Goal: Book appointment/travel/reservation: Book appointment/travel/reservation

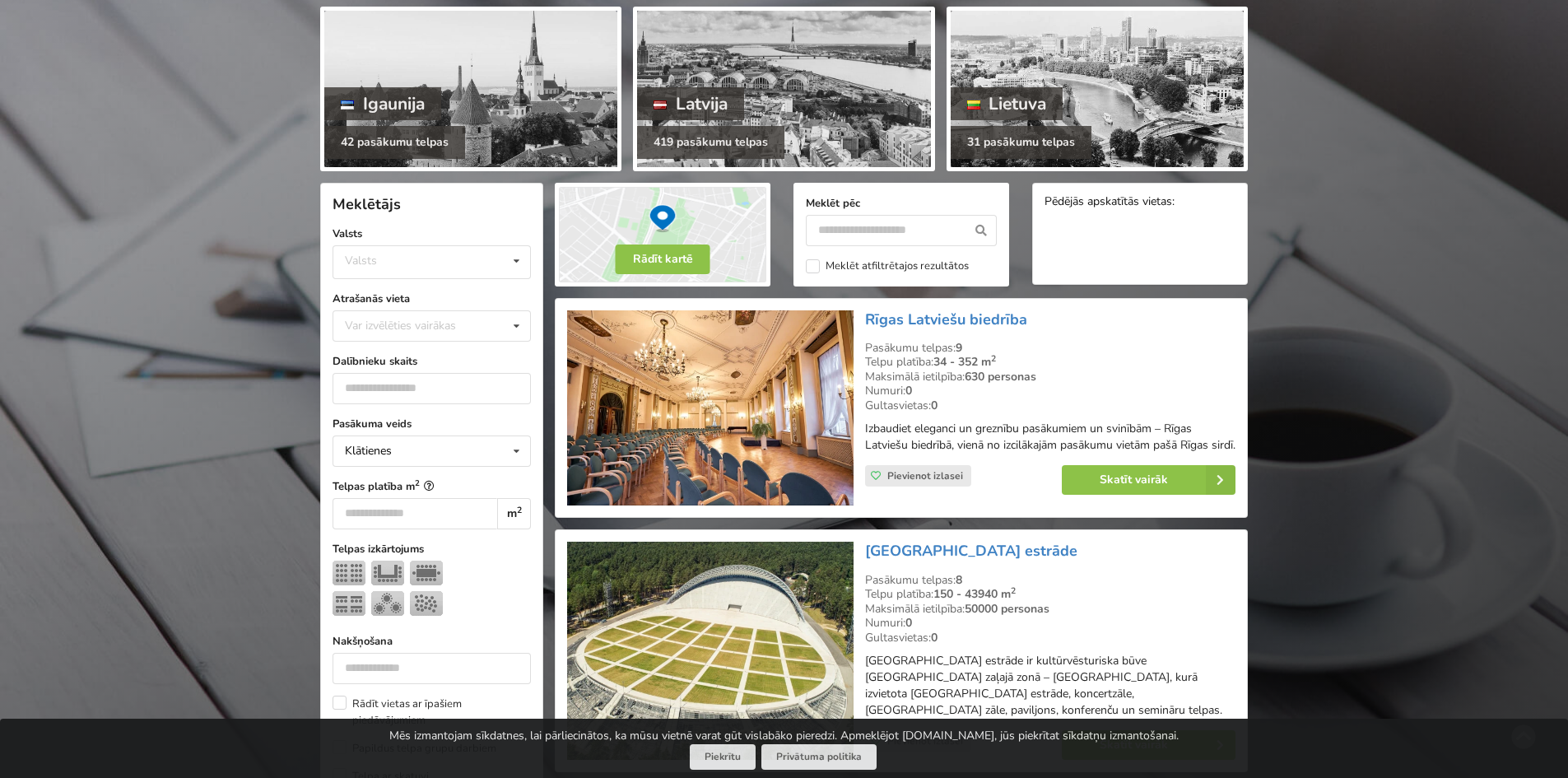
scroll to position [165, 0]
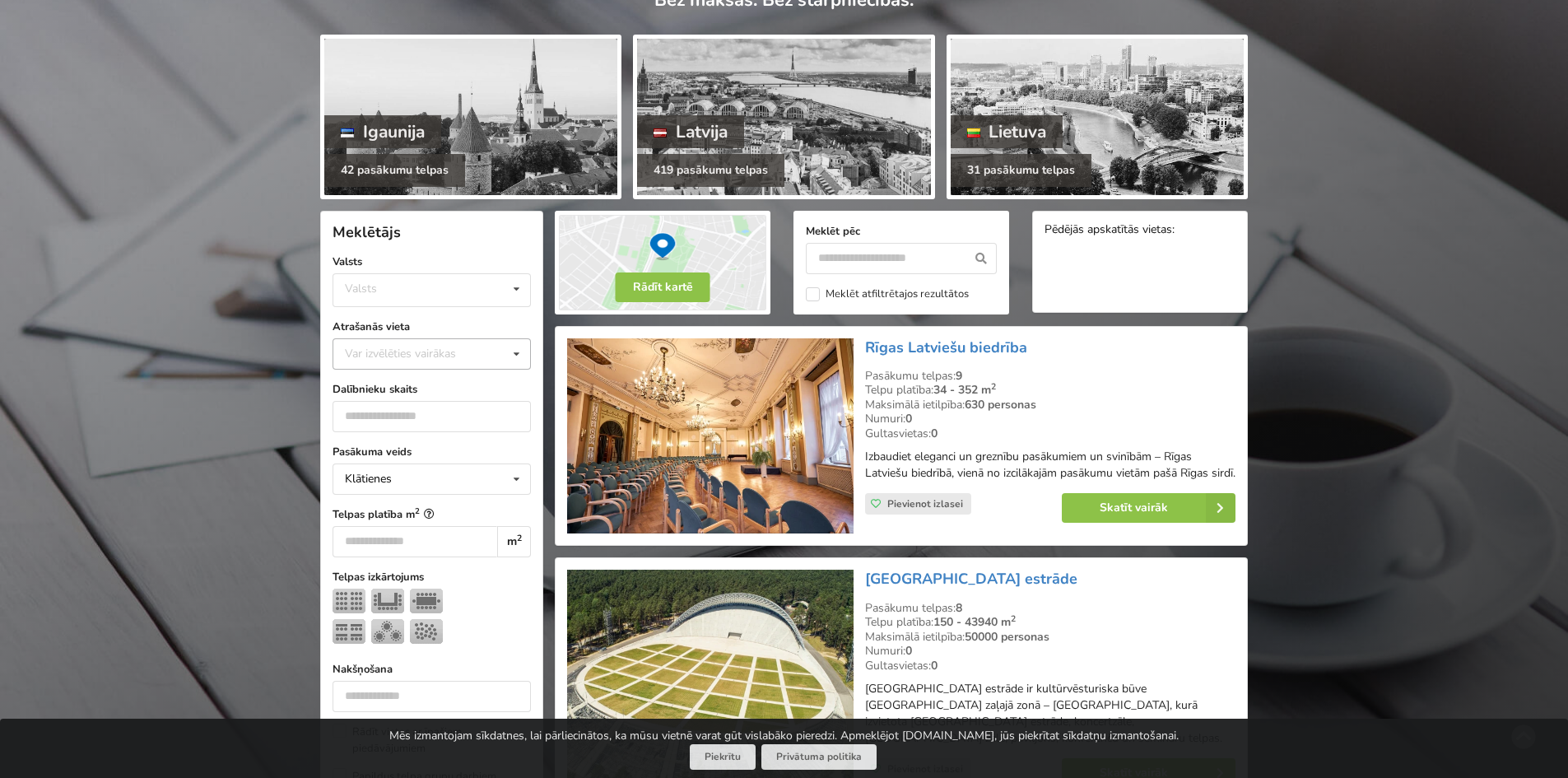
click at [404, 354] on div "Var izvēlēties vairākas" at bounding box center [417, 354] width 152 height 19
click at [386, 477] on div "Rīga" at bounding box center [431, 484] width 197 height 30
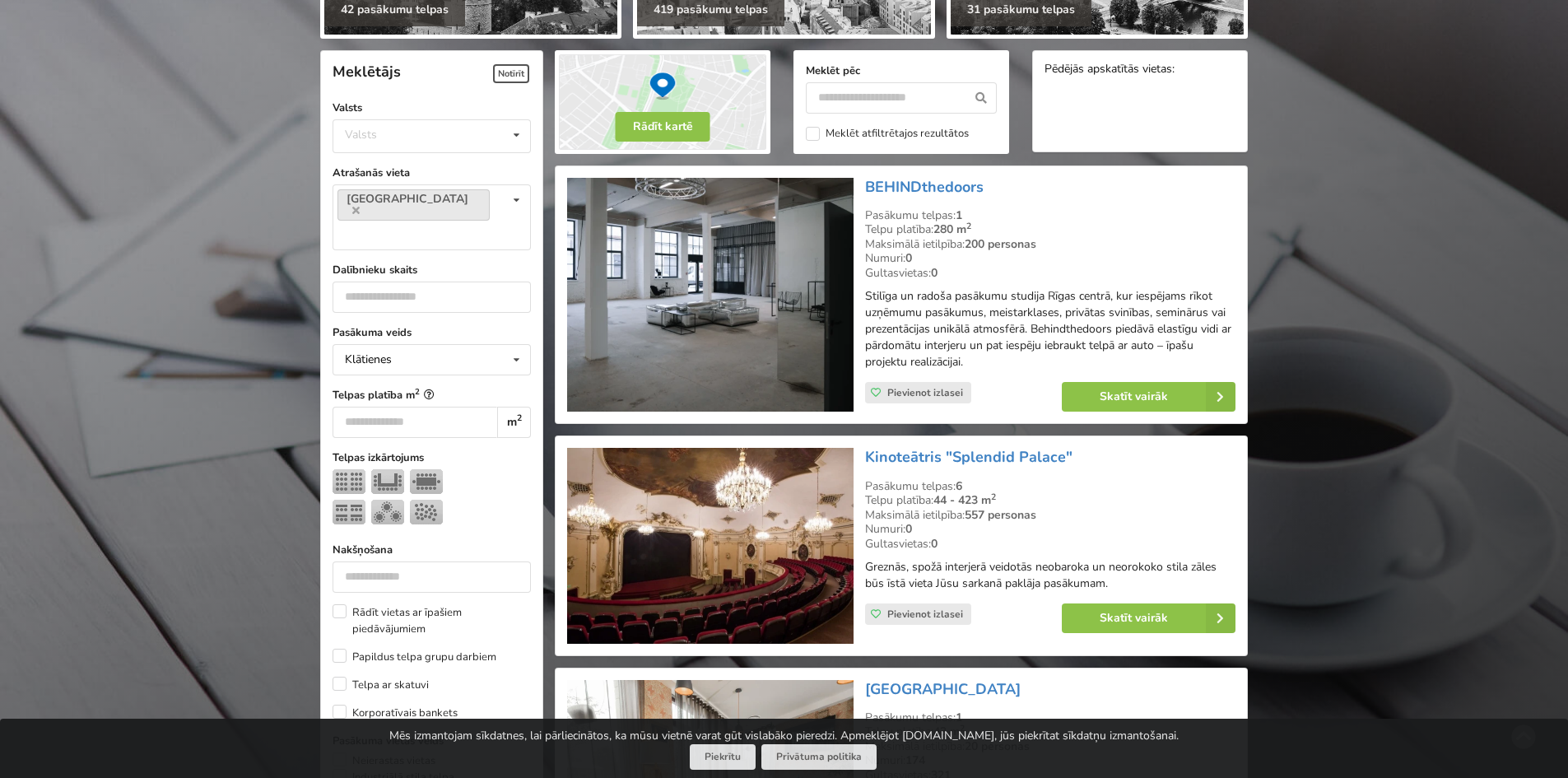
scroll to position [370, 0]
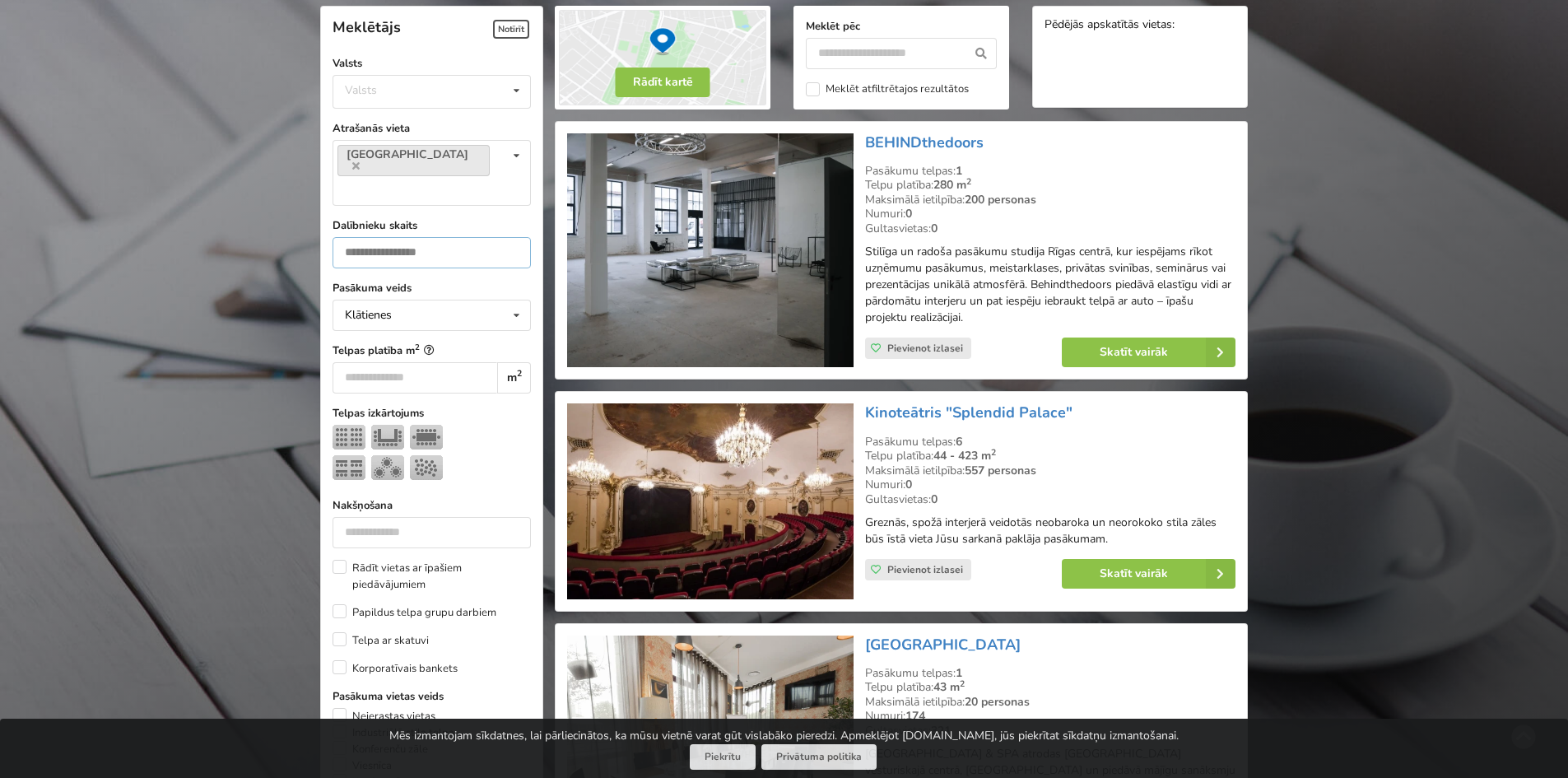
click at [410, 237] on input "number" at bounding box center [431, 253] width 199 height 31
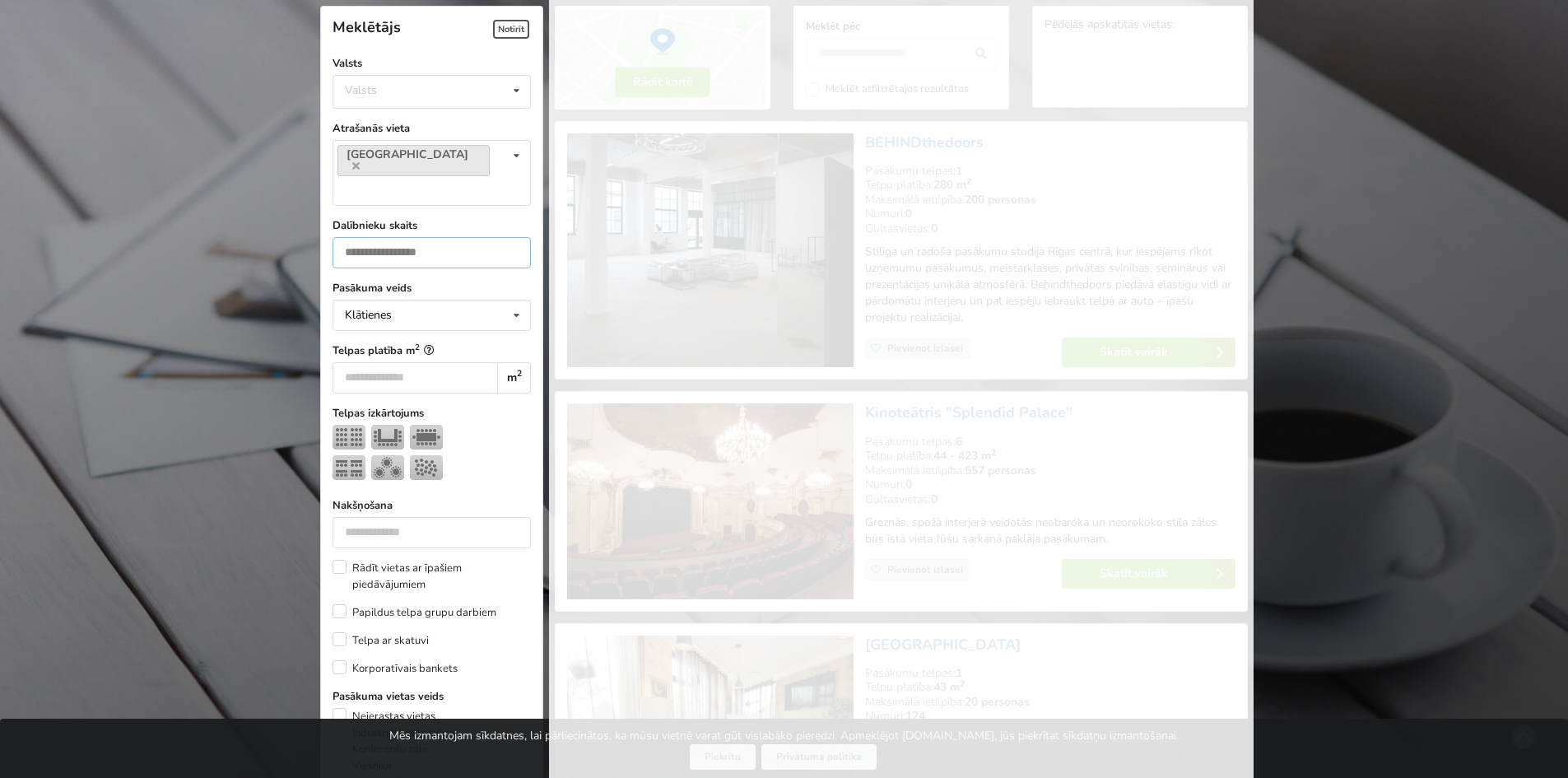
click at [510, 237] on input "*" at bounding box center [431, 253] width 199 height 31
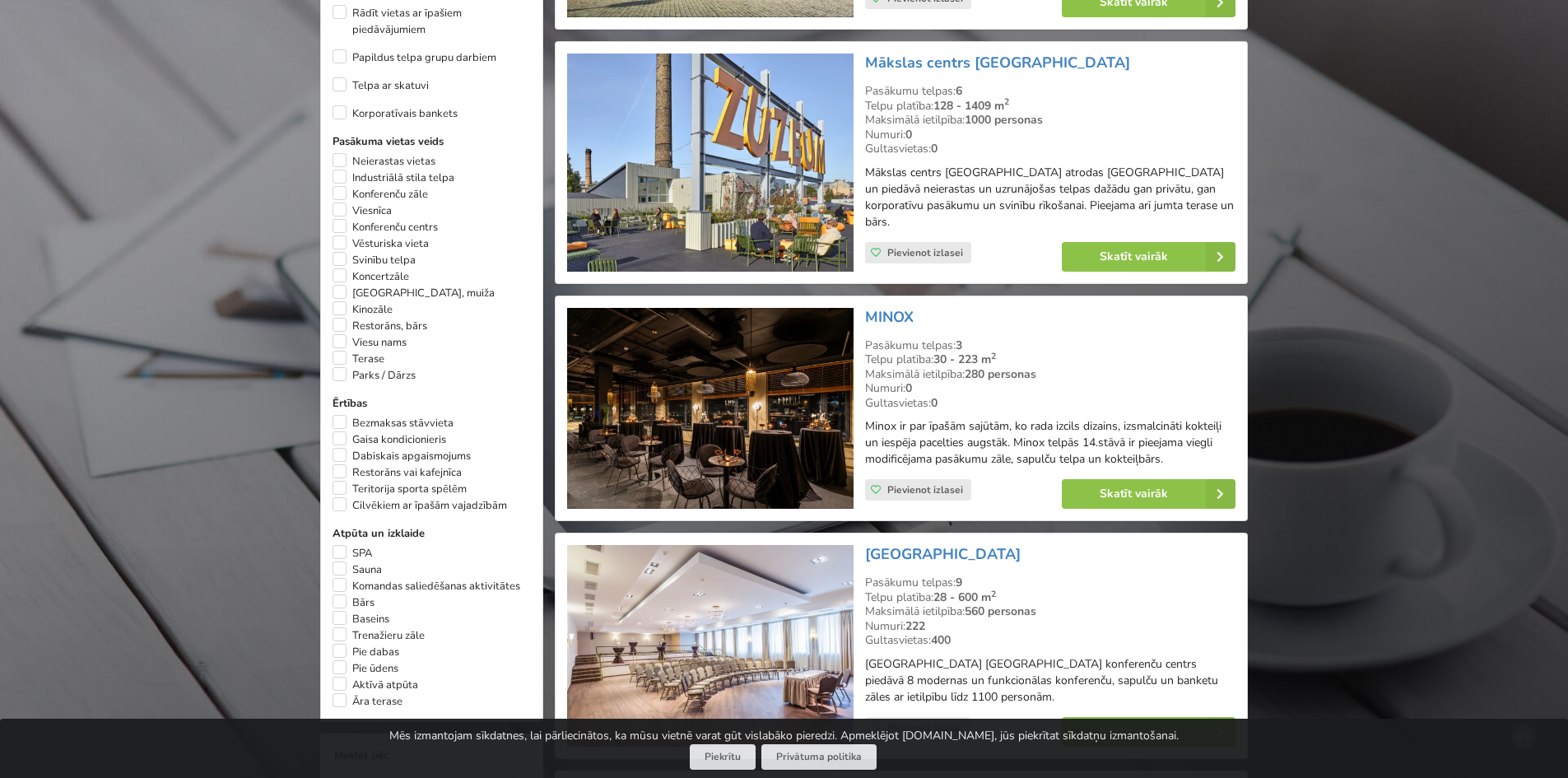
scroll to position [947, 0]
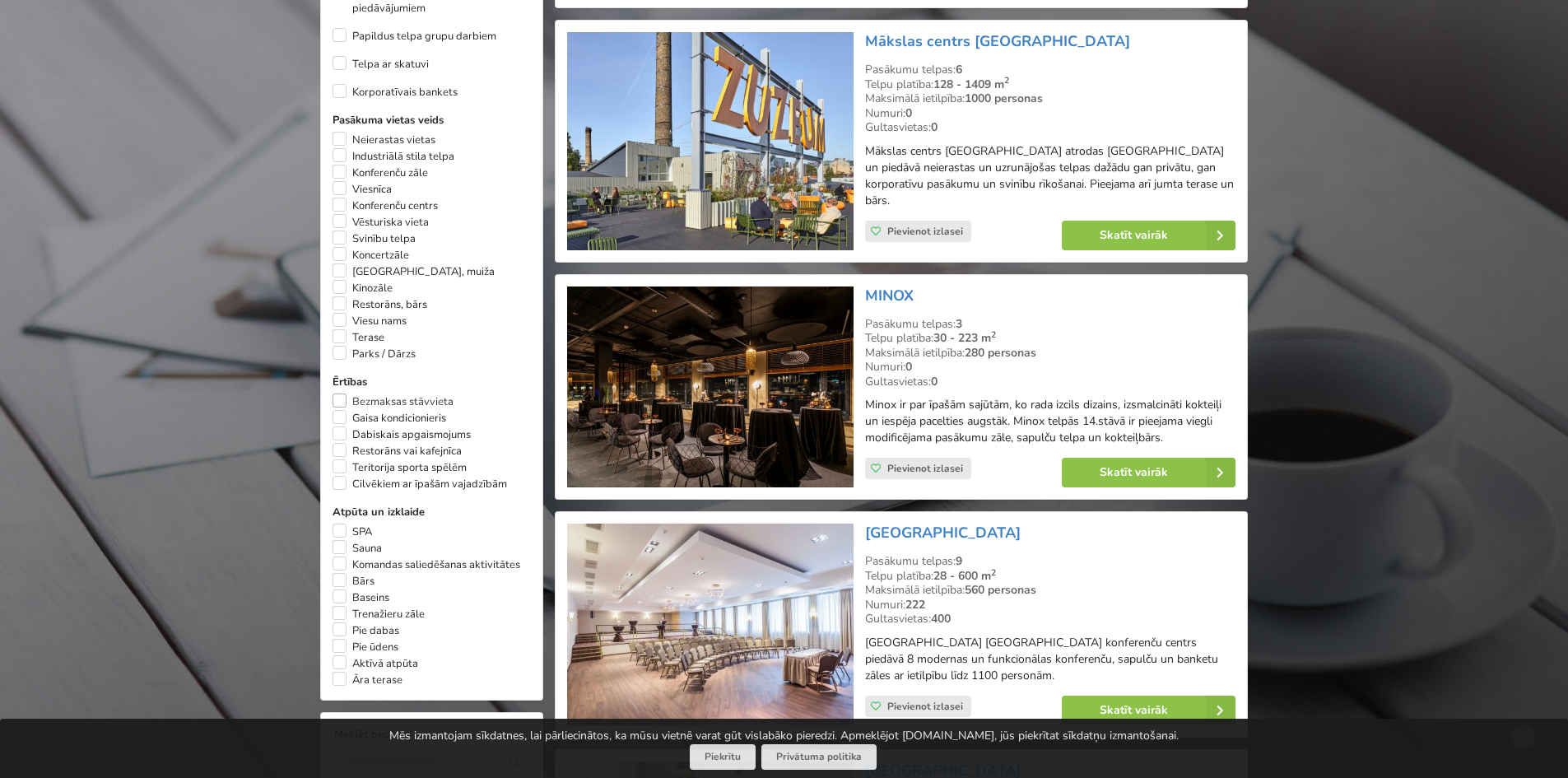
type input "**"
click at [345, 394] on label "Bezmaksas stāvvieta" at bounding box center [393, 402] width 121 height 16
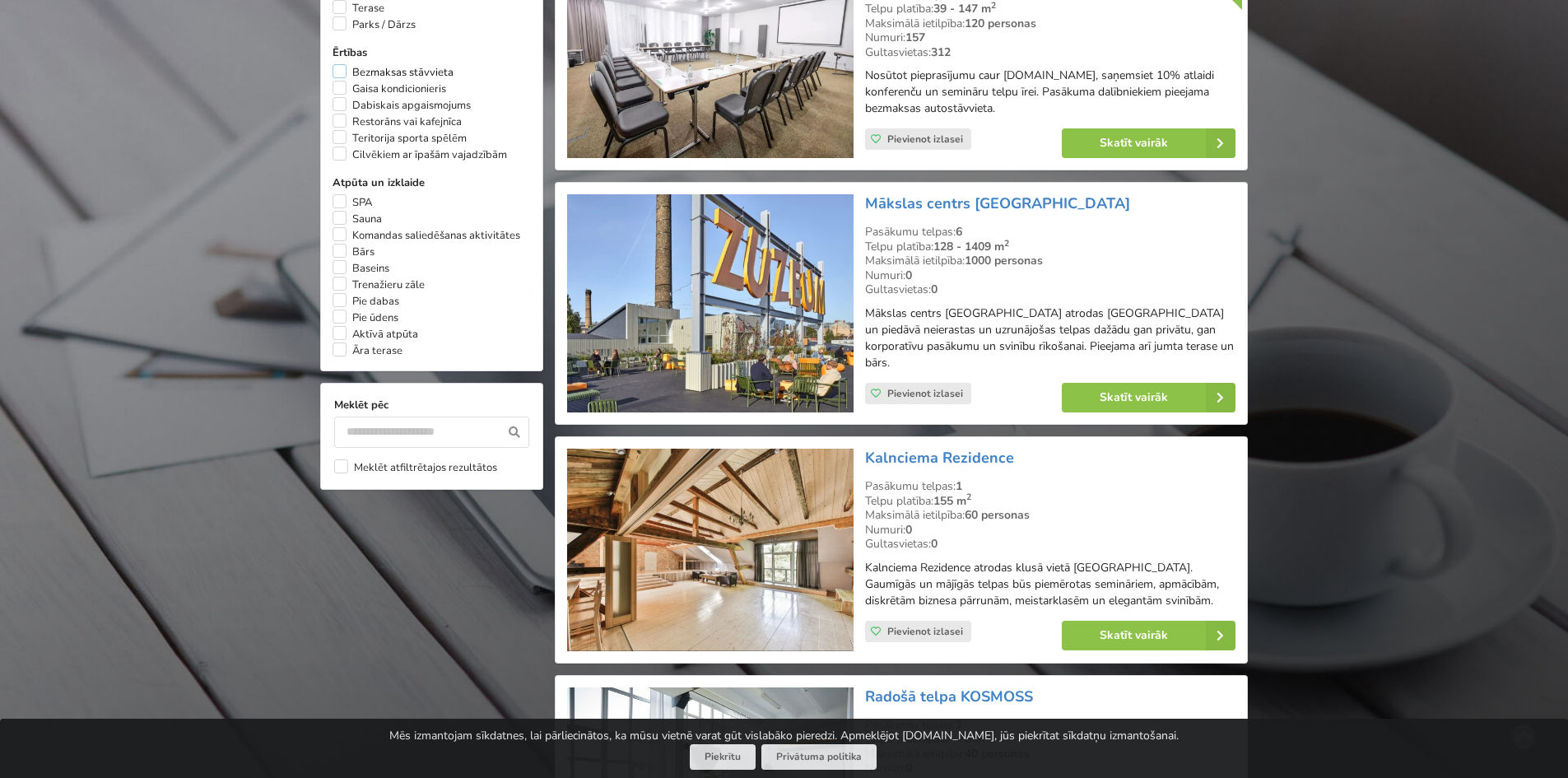
scroll to position [1193, 0]
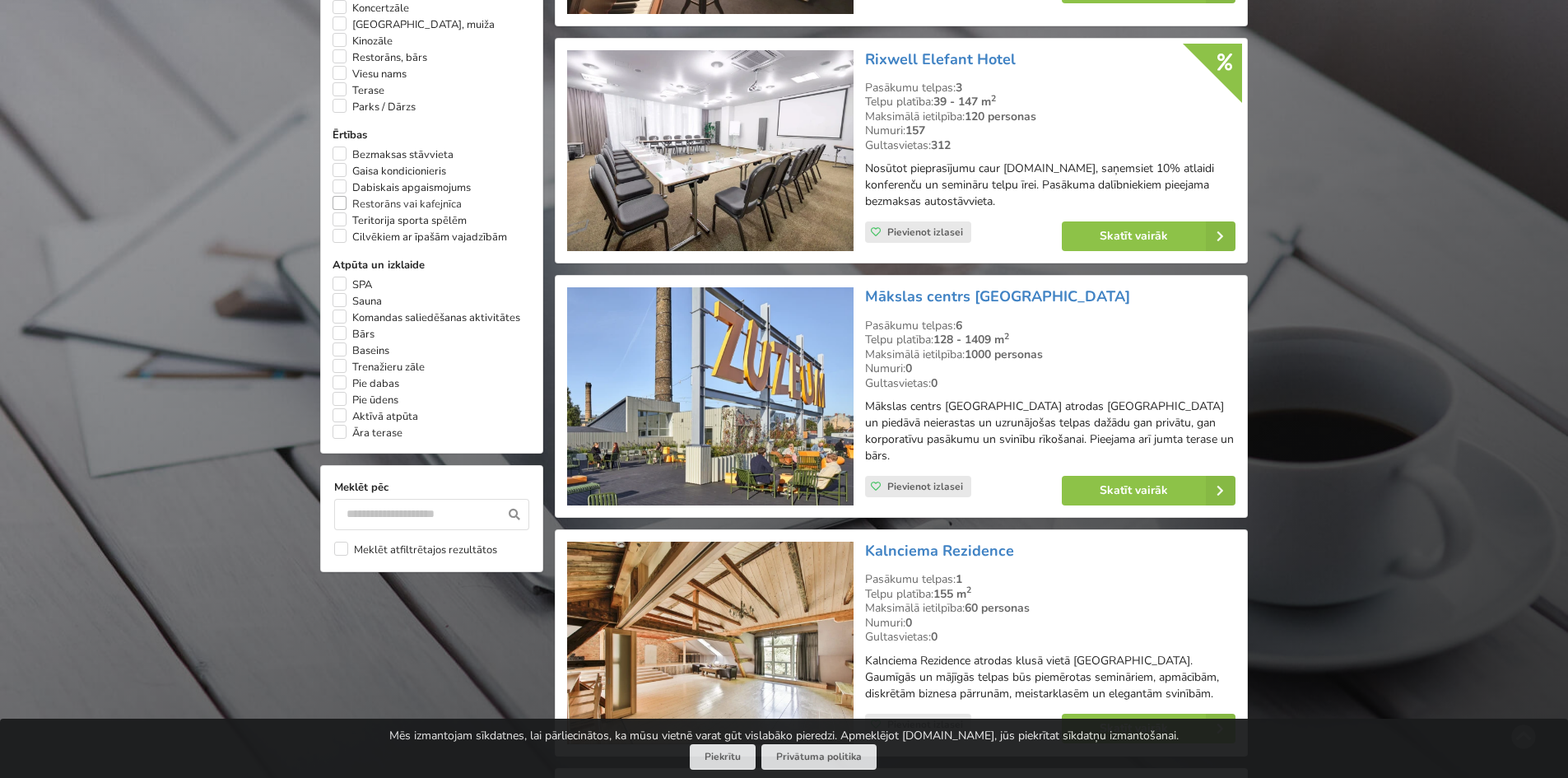
click at [341, 196] on label "Restorāns vai kafejnīca" at bounding box center [397, 204] width 129 height 16
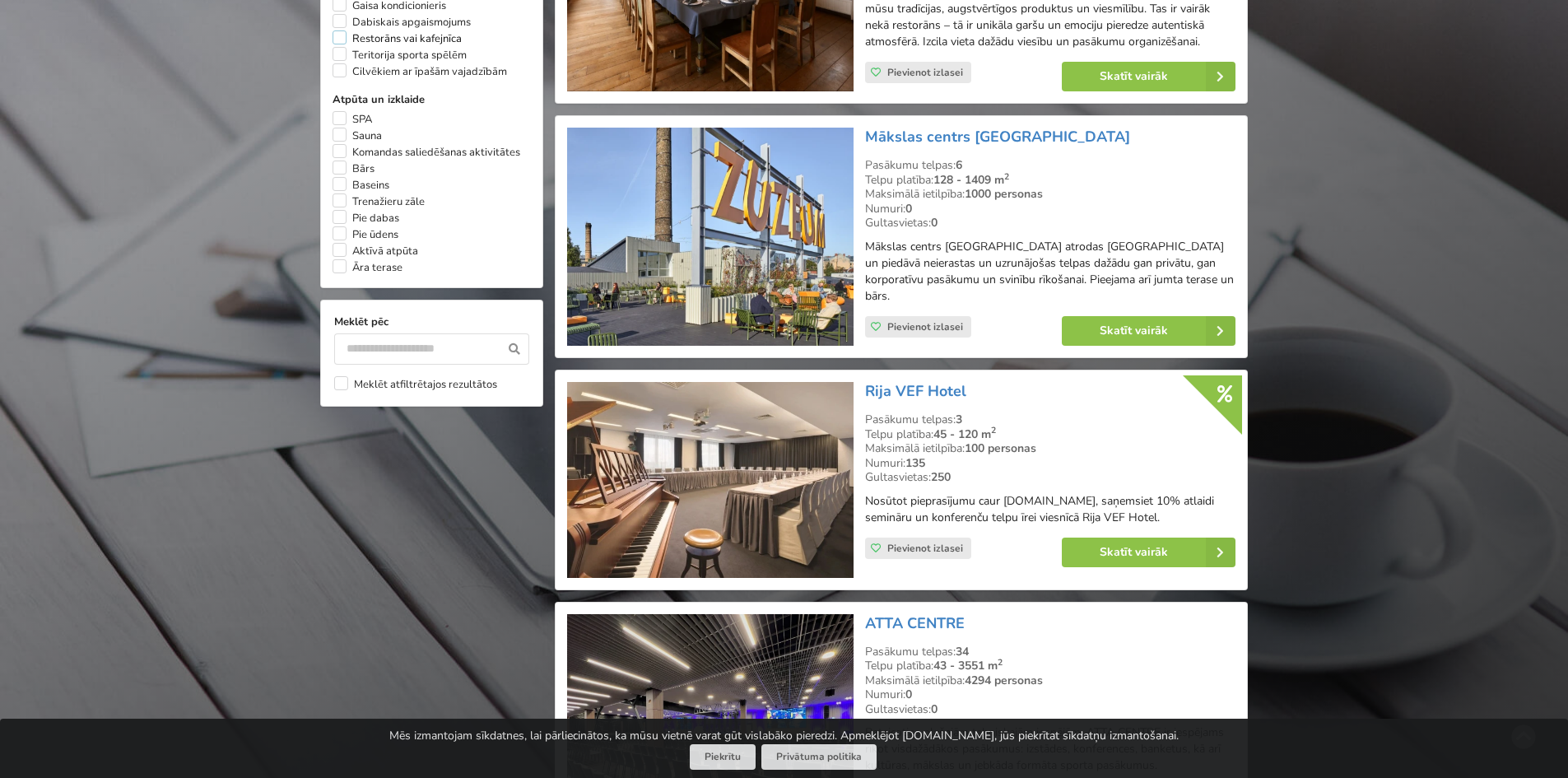
scroll to position [1358, 0]
click at [1123, 539] on link "Skatīt vairāk" at bounding box center [1149, 553] width 174 height 29
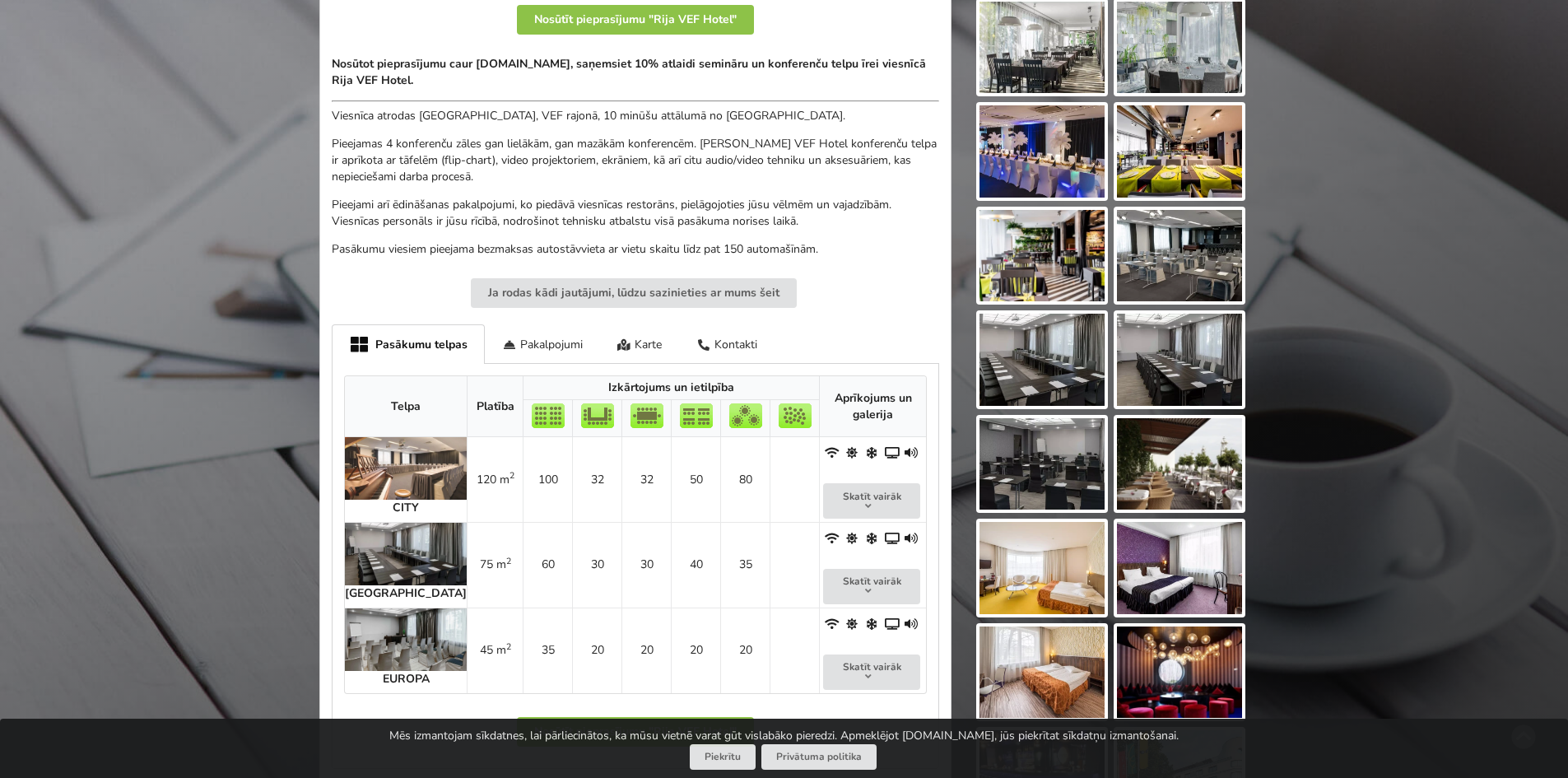
scroll to position [576, 0]
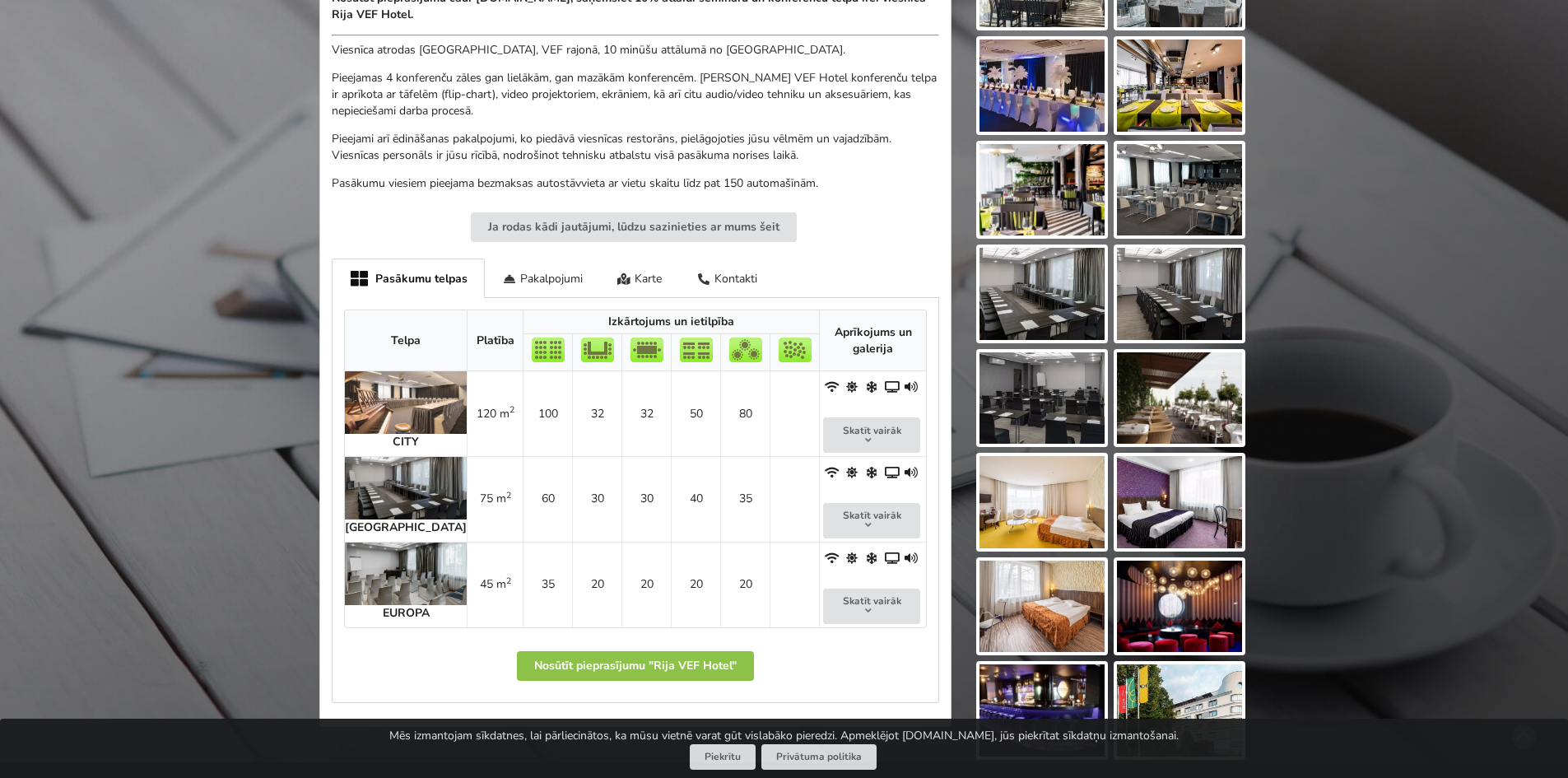
click at [386, 566] on img at bounding box center [406, 574] width 122 height 62
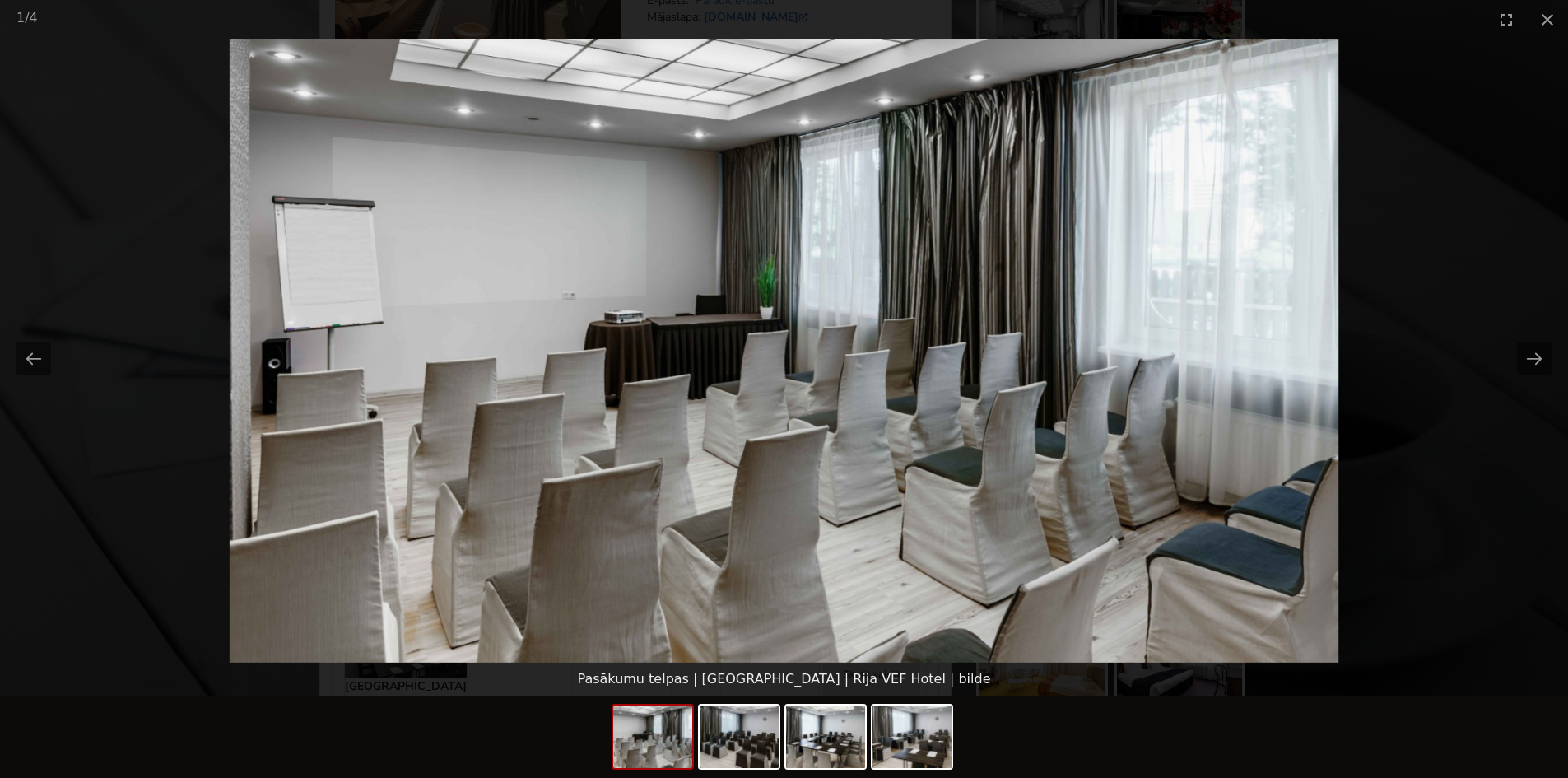
scroll to position [411, 0]
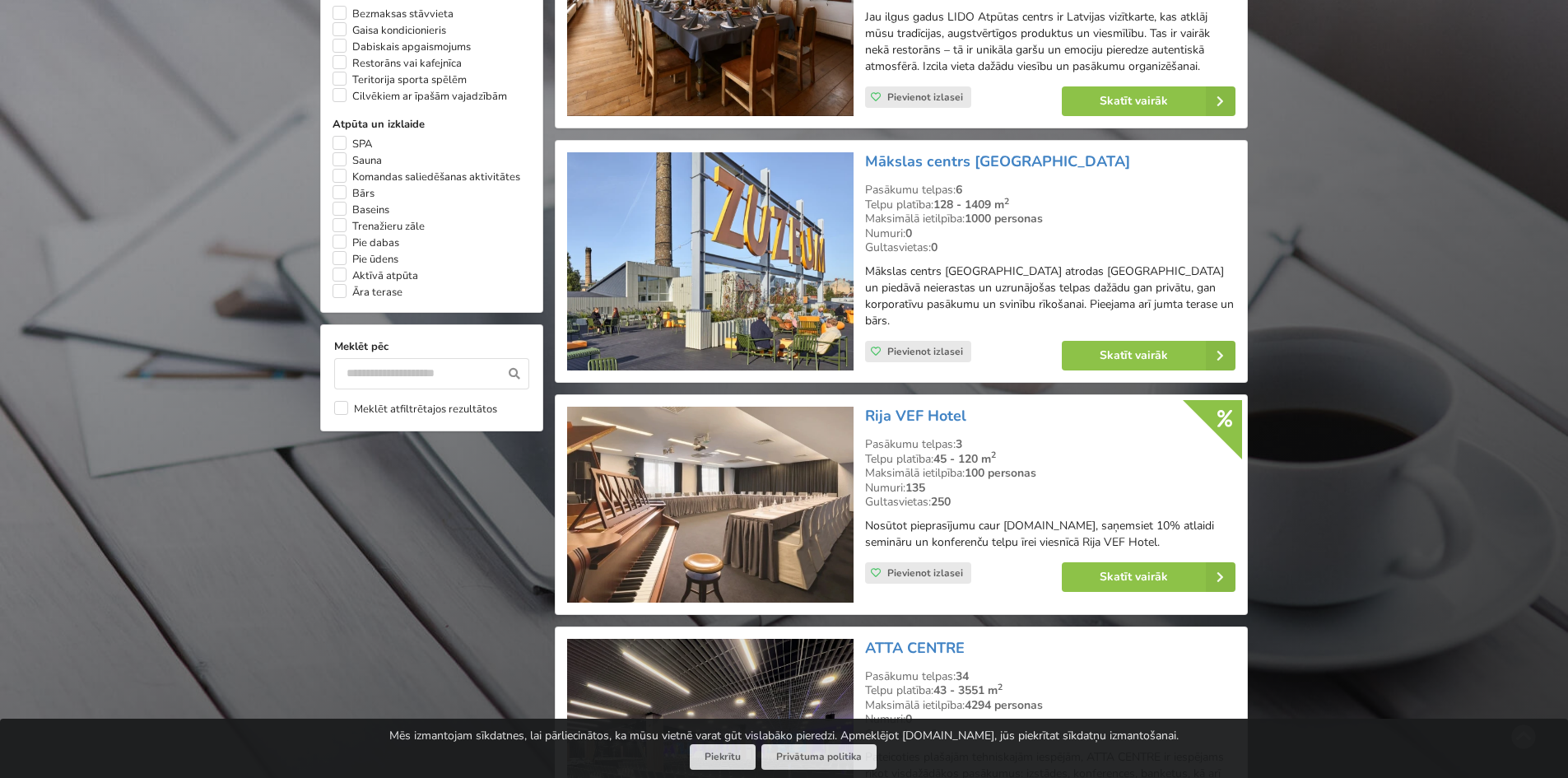
scroll to position [1276, 0]
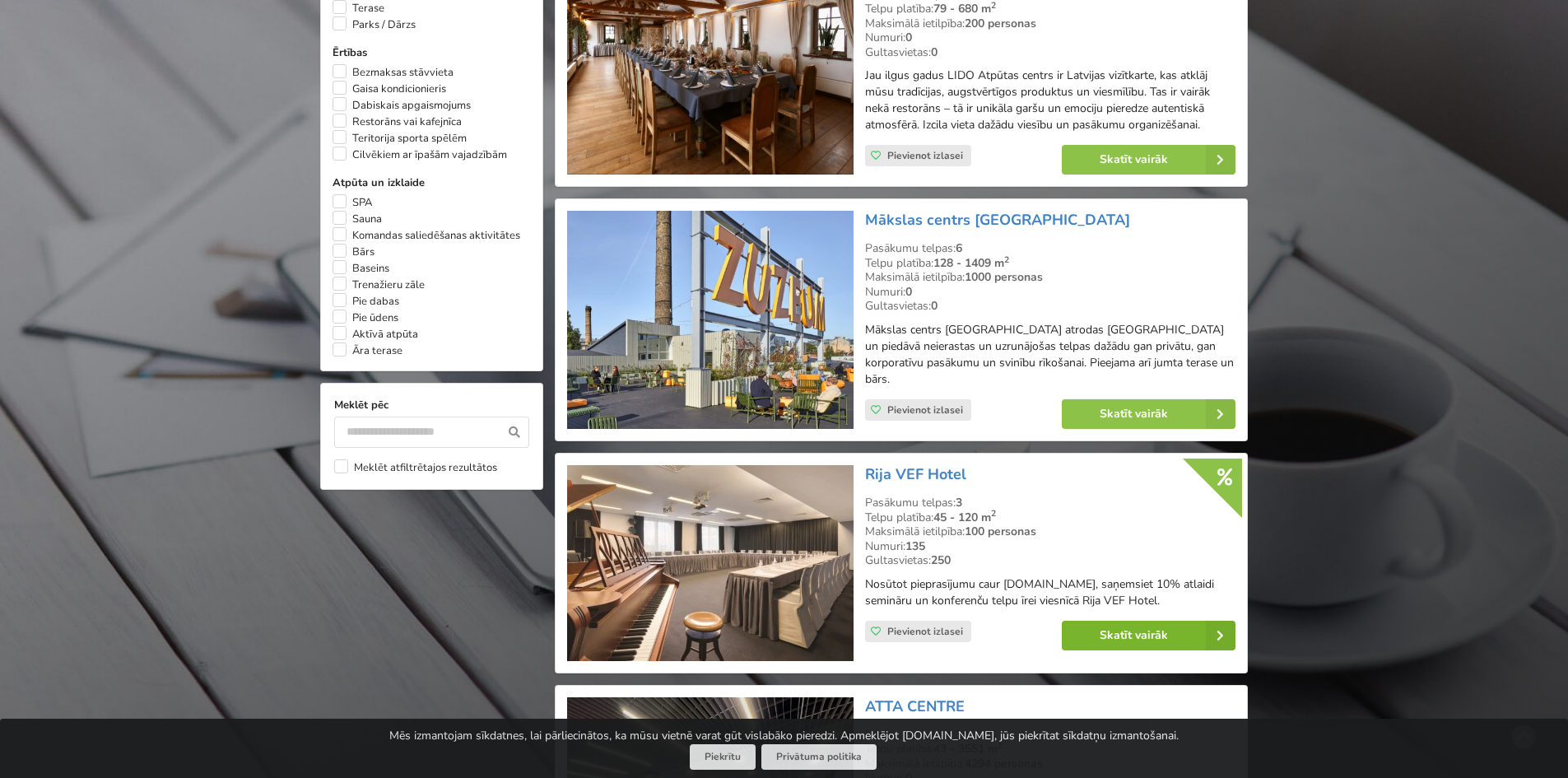
click at [1160, 621] on link "Skatīt vairāk" at bounding box center [1149, 636] width 174 height 29
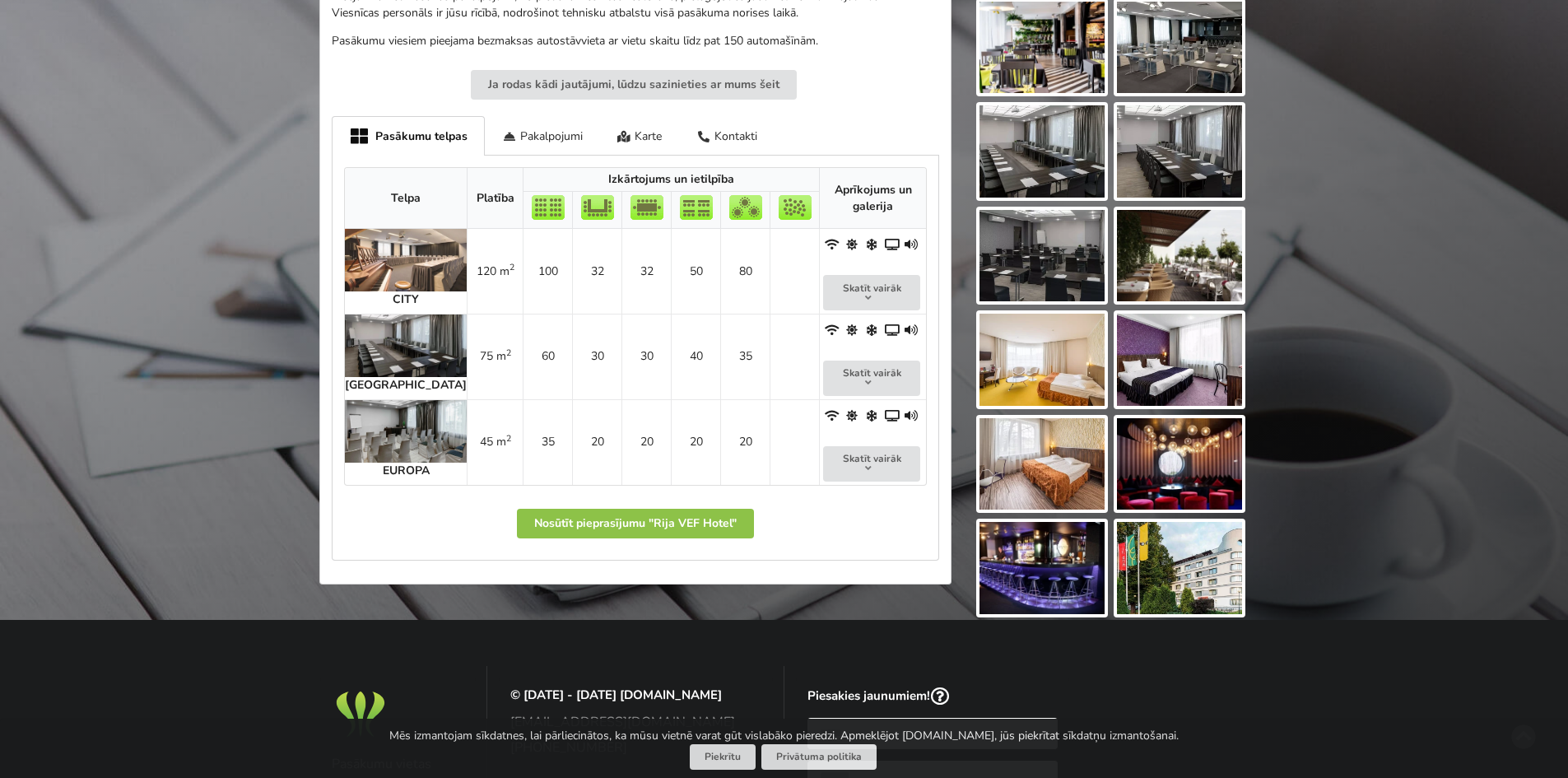
scroll to position [741, 0]
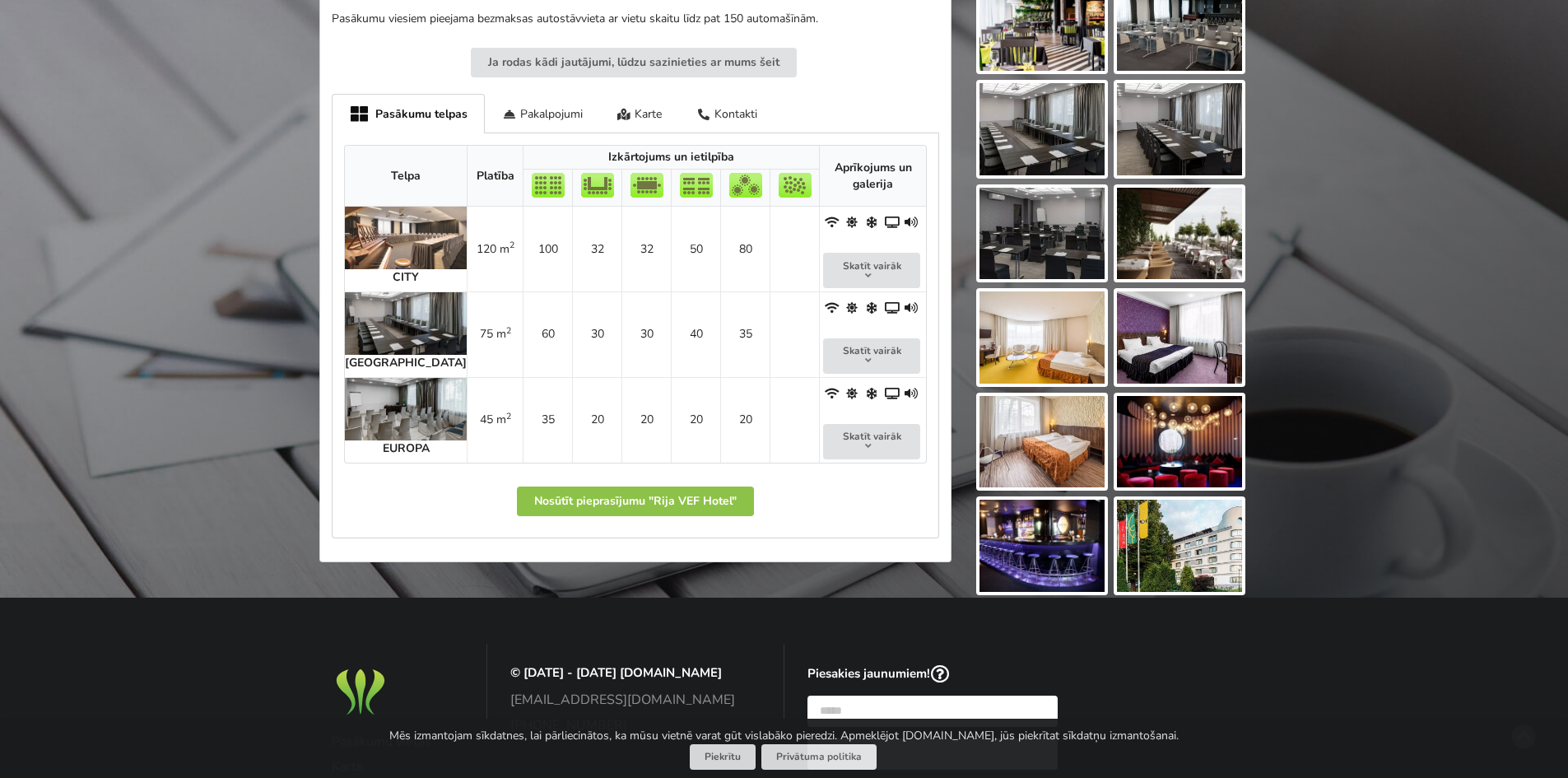
click at [1217, 580] on img at bounding box center [1180, 546] width 125 height 93
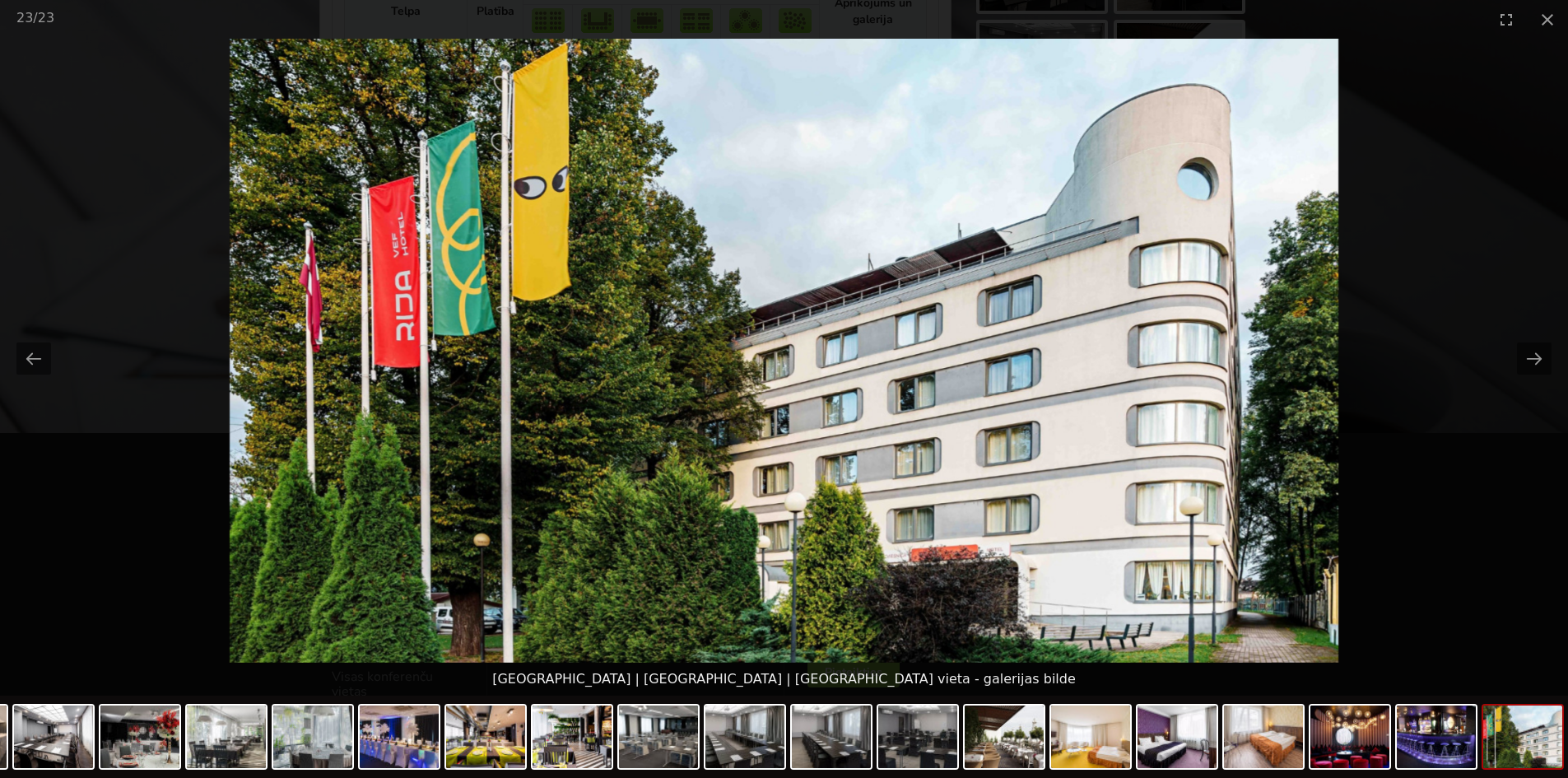
scroll to position [824, 0]
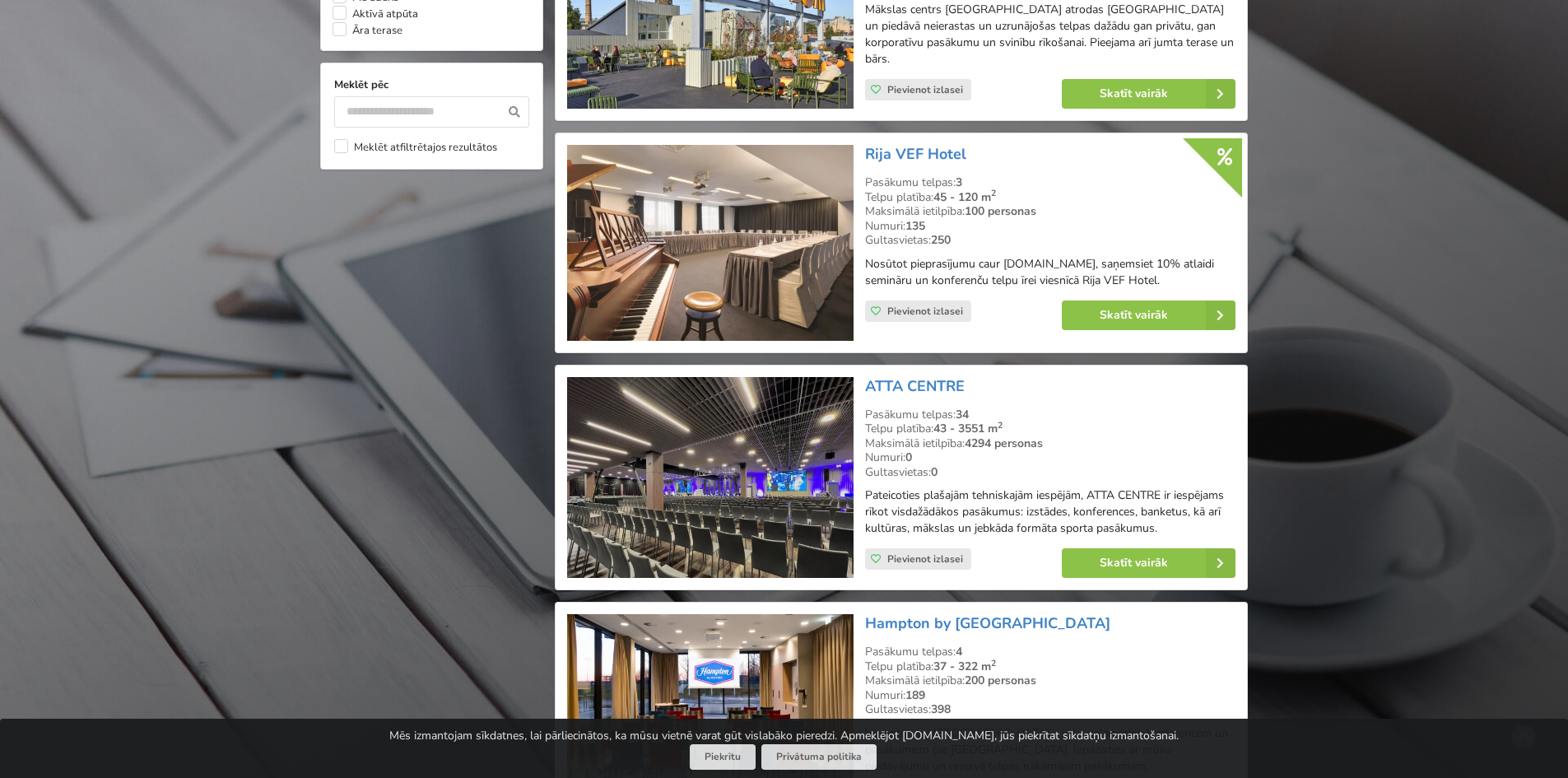
scroll to position [1605, 0]
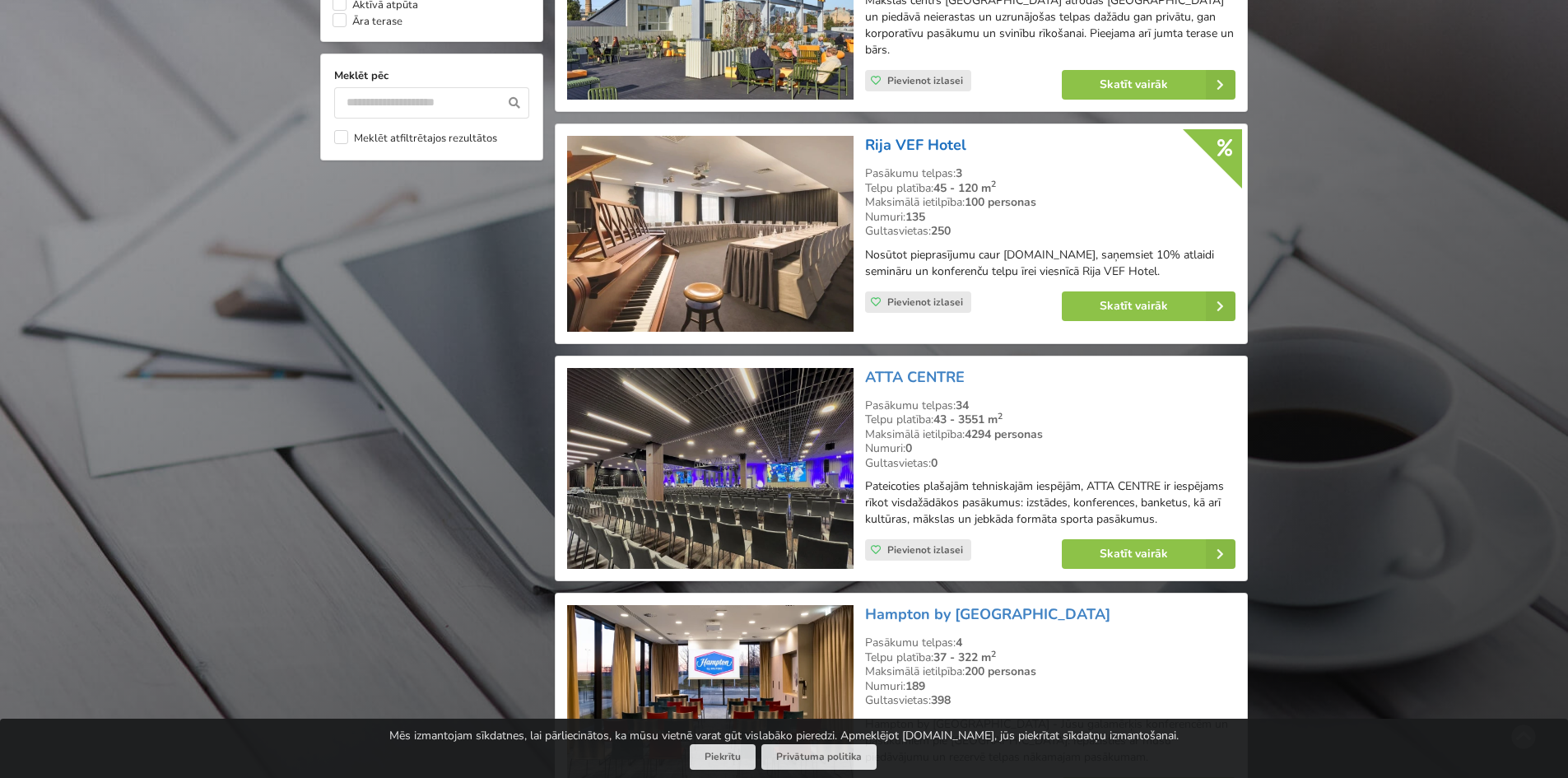
click at [920, 135] on link "Rija VEF Hotel" at bounding box center [916, 145] width 102 height 20
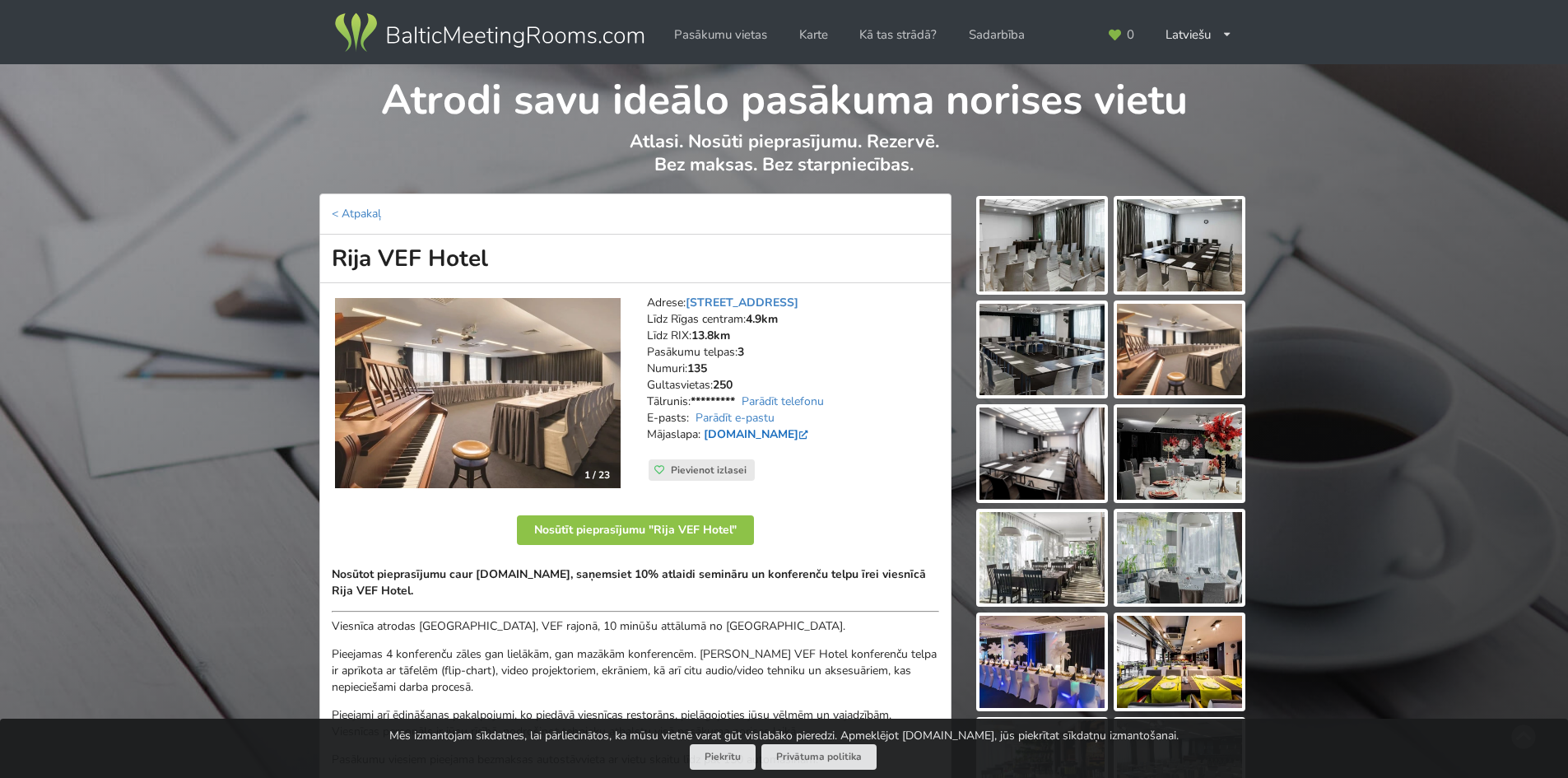
click at [780, 433] on link "www.rijahotels.com" at bounding box center [757, 434] width 108 height 16
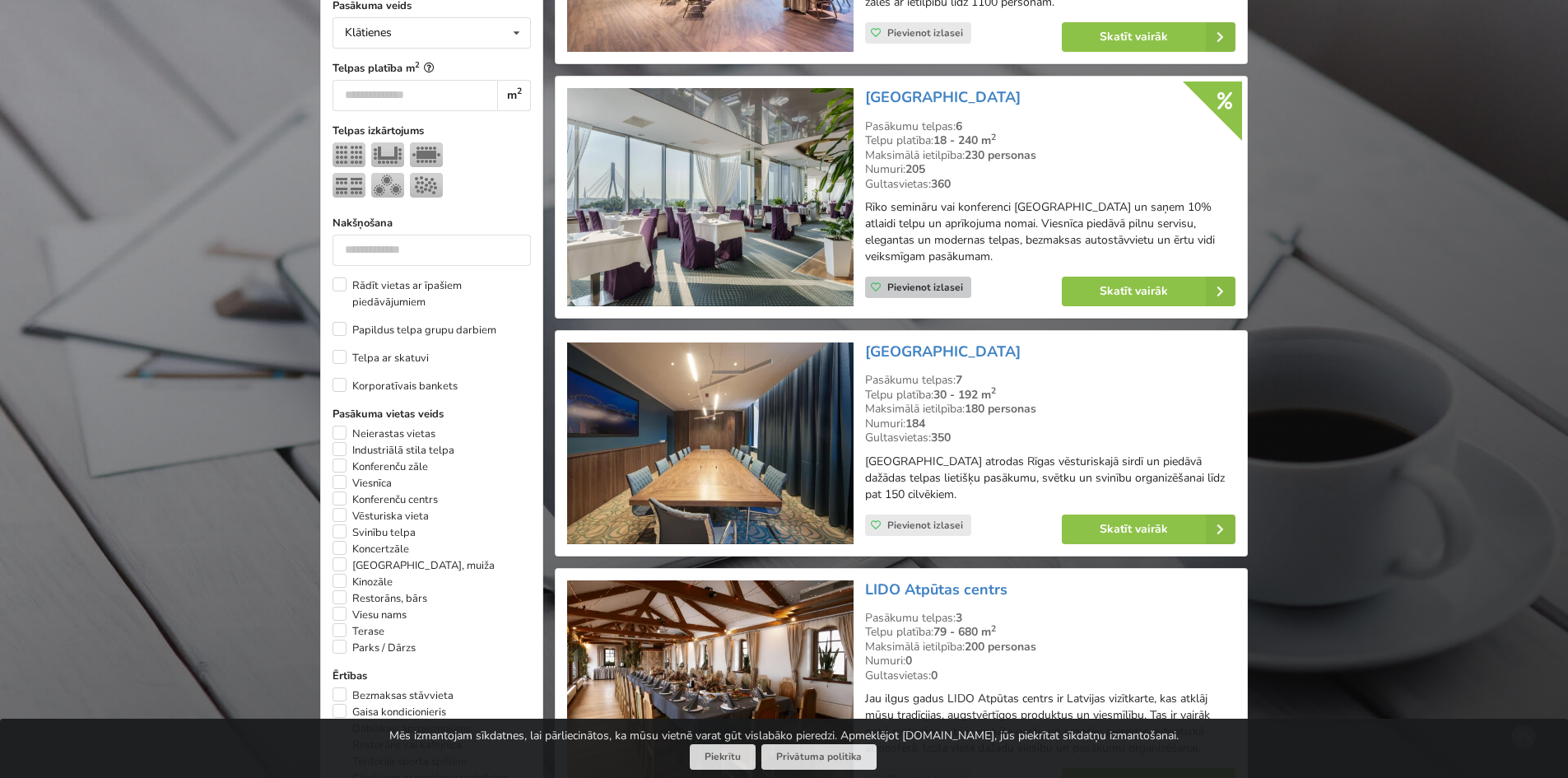
scroll to position [652, 0]
click at [1182, 530] on link "Skatīt vairāk" at bounding box center [1149, 531] width 174 height 29
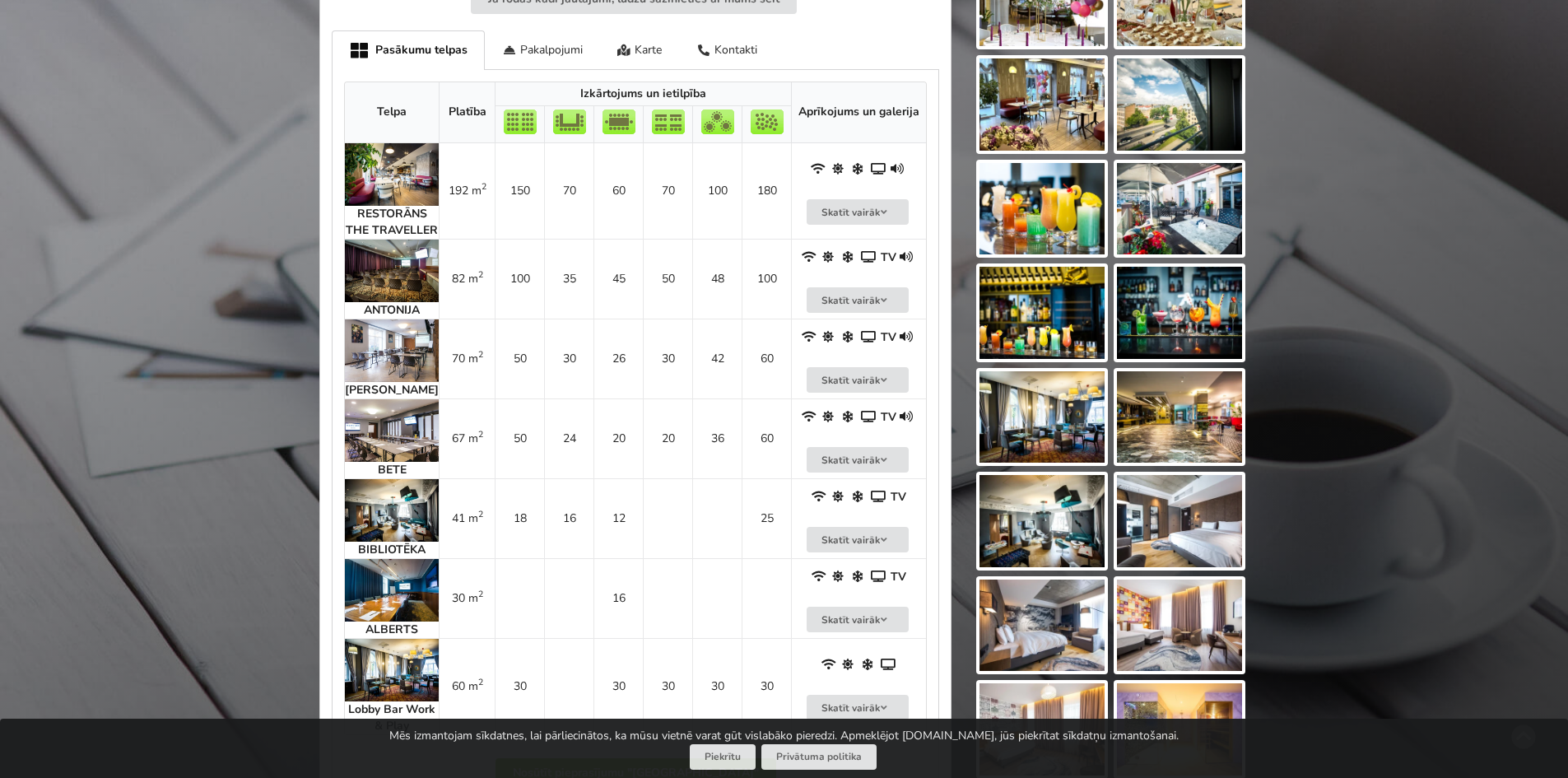
scroll to position [988, 0]
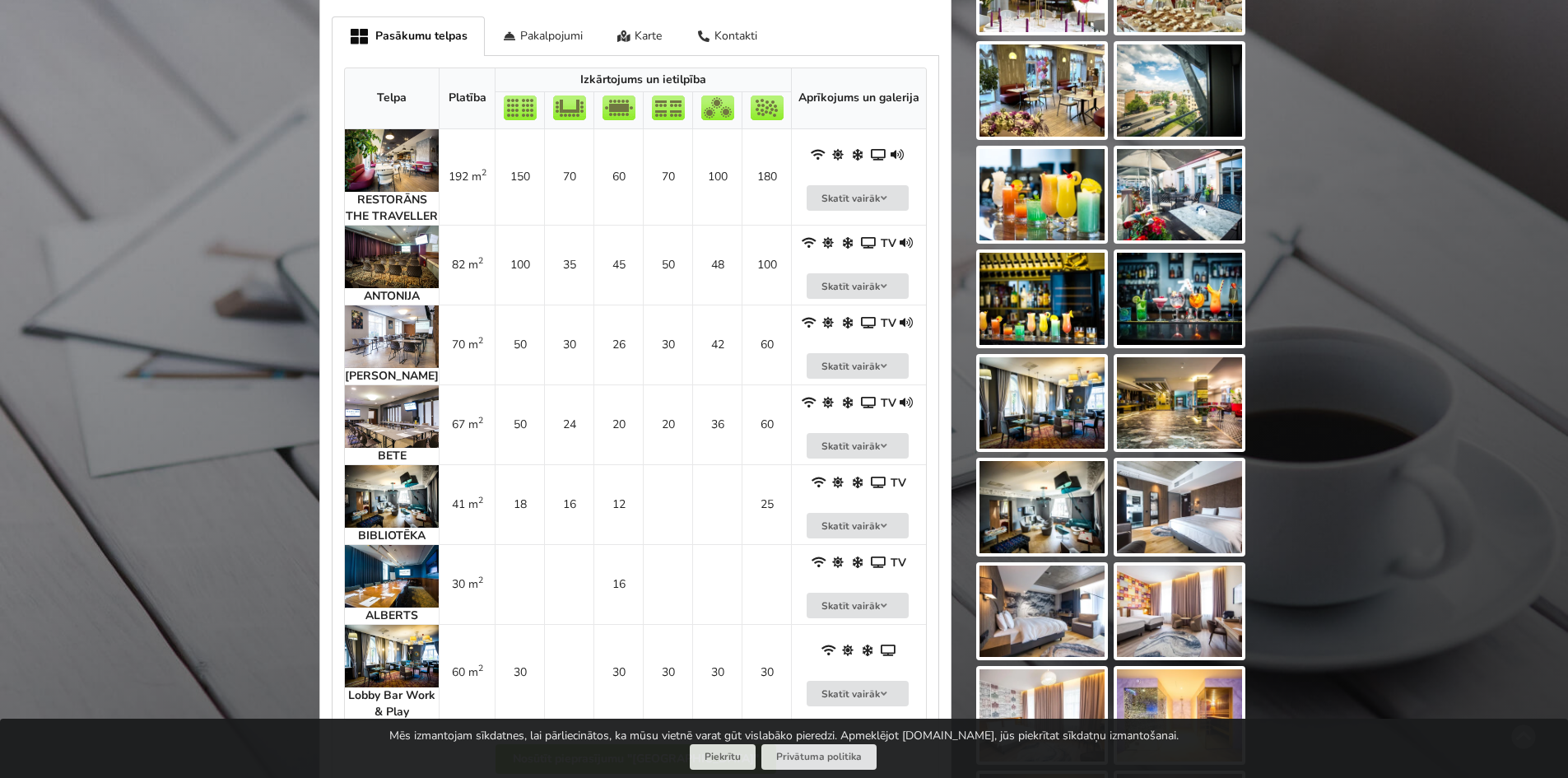
click at [382, 525] on img at bounding box center [392, 497] width 93 height 62
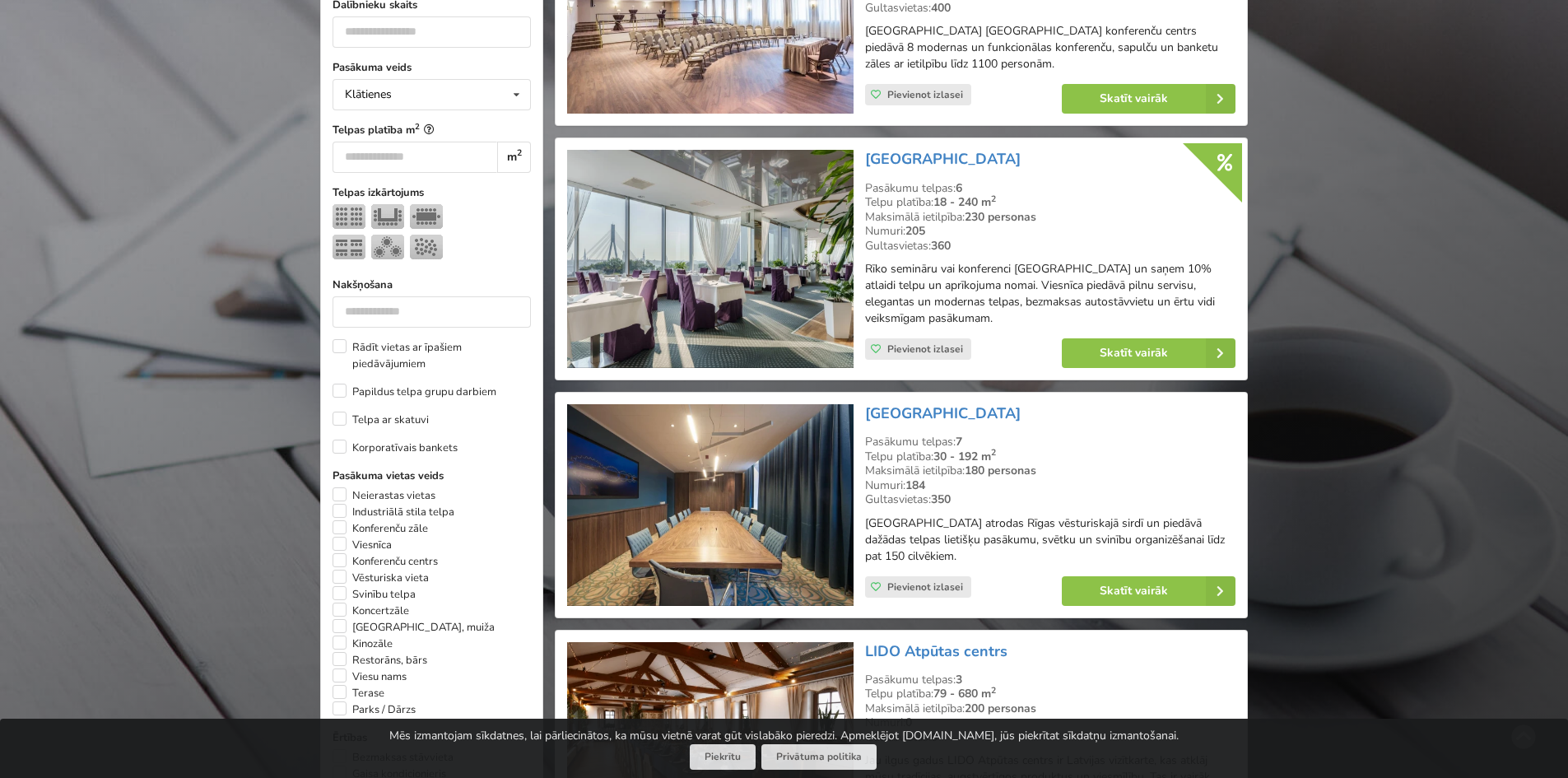
scroll to position [741, 0]
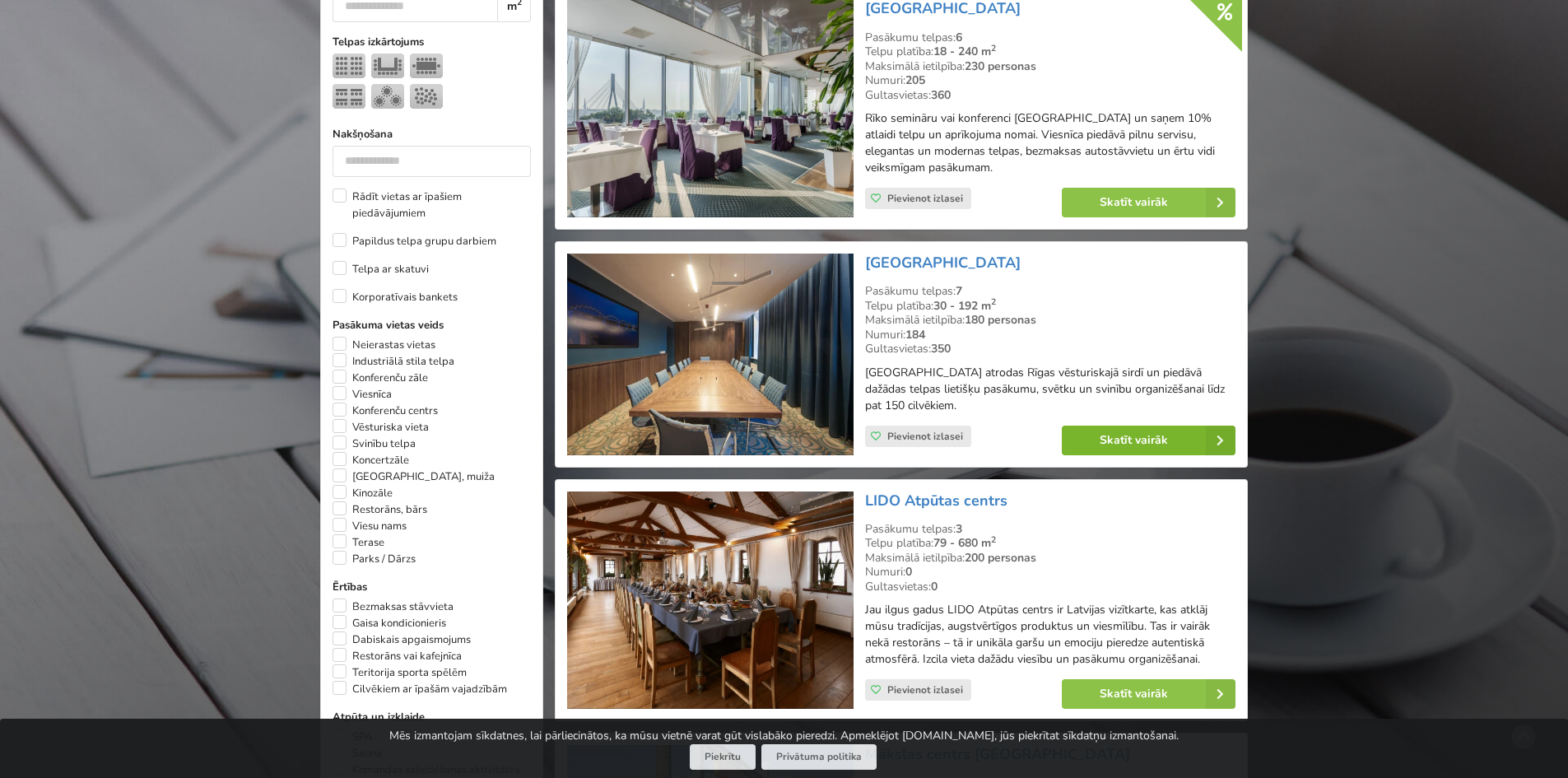
click at [1127, 439] on link "Skatīt vairāk" at bounding box center [1149, 441] width 174 height 29
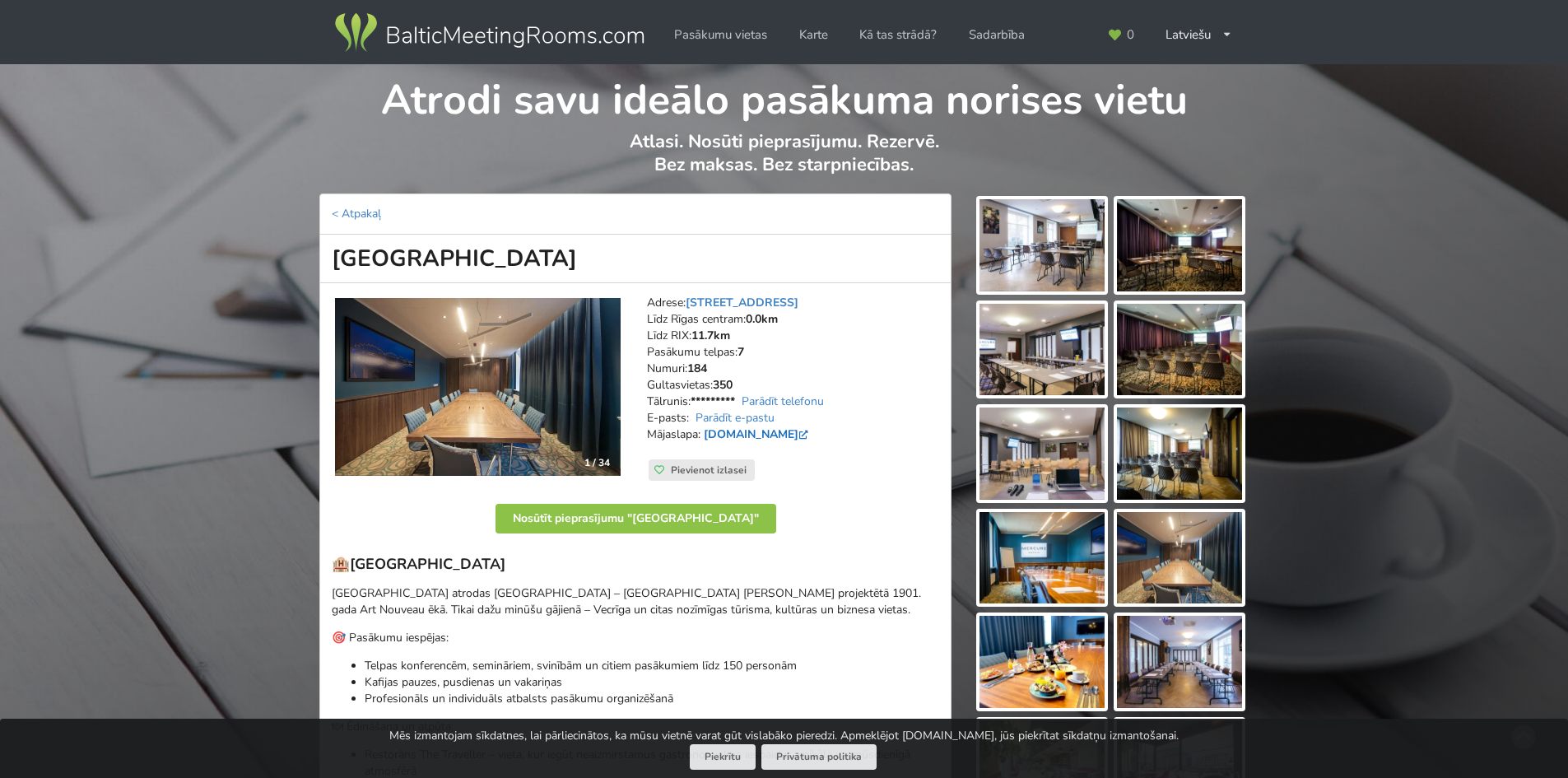
click at [763, 434] on link "[DOMAIN_NAME]" at bounding box center [757, 434] width 108 height 16
